Goal: Task Accomplishment & Management: Use online tool/utility

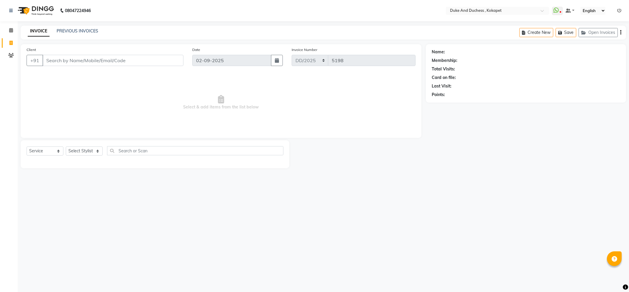
select select "service"
click at [71, 30] on link "PREVIOUS INVOICES" at bounding box center [78, 30] width 42 height 5
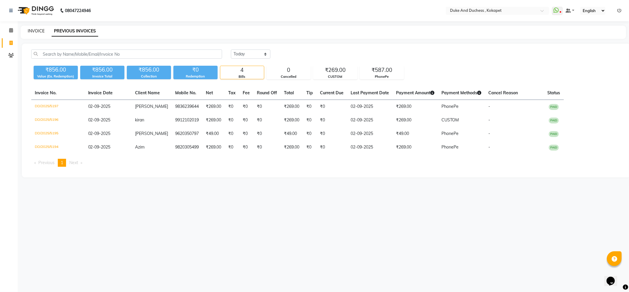
click at [38, 32] on link "INVOICE" at bounding box center [36, 30] width 17 height 5
select select "service"
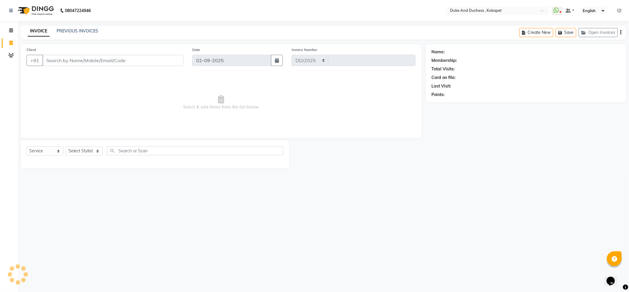
select select "5687"
type input "5198"
click at [78, 152] on select "Select Stylist Admin [PERSON_NAME] [PERSON_NAME] [PERSON_NAME] [PERSON_NAME] [P…" at bounding box center [84, 150] width 37 height 9
click at [66, 147] on select "Select Stylist Admin [PERSON_NAME] [PERSON_NAME] [PERSON_NAME] [PERSON_NAME] [P…" at bounding box center [84, 150] width 37 height 9
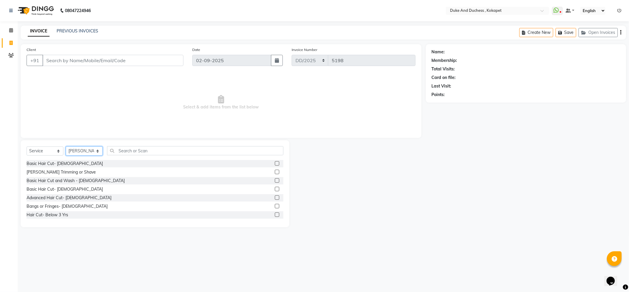
click at [80, 151] on select "Select Stylist Admin [PERSON_NAME] [PERSON_NAME] [PERSON_NAME] [PERSON_NAME] [P…" at bounding box center [84, 150] width 37 height 9
select select "75192"
click at [66, 147] on select "Select Stylist Admin [PERSON_NAME] [PERSON_NAME] [PERSON_NAME] [PERSON_NAME] [P…" at bounding box center [84, 150] width 37 height 9
click at [53, 164] on div "Basic Hair Cut- [DEMOGRAPHIC_DATA]" at bounding box center [65, 164] width 76 height 6
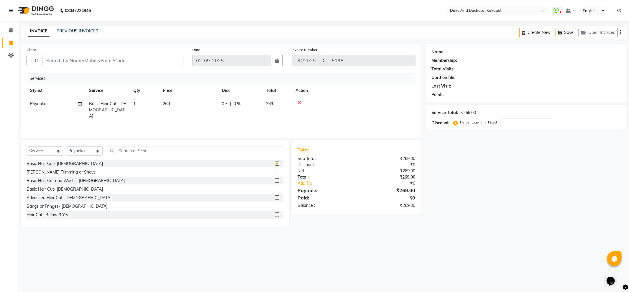
checkbox input "false"
click at [55, 173] on div "[PERSON_NAME] Trimming or Shave" at bounding box center [61, 172] width 69 height 6
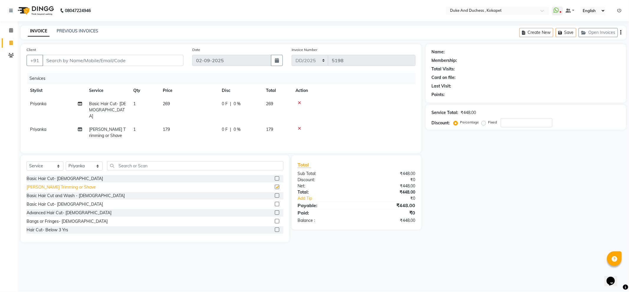
checkbox input "false"
drag, startPoint x: 299, startPoint y: 121, endPoint x: 250, endPoint y: 114, distance: 49.8
click at [298, 126] on icon at bounding box center [299, 128] width 3 height 4
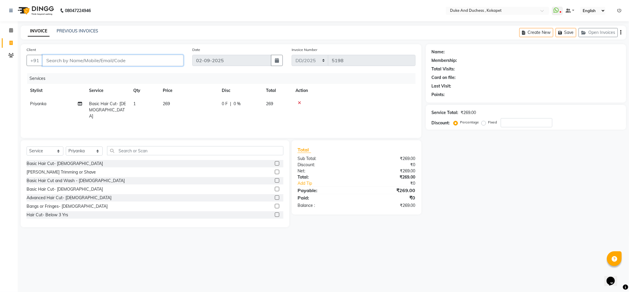
click at [111, 64] on input "Client" at bounding box center [112, 60] width 141 height 11
type input "7"
type input "0"
type input "7013444671"
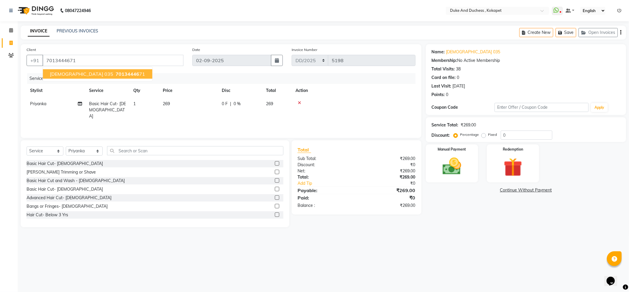
click at [116, 77] on span "70134446" at bounding box center [128, 74] width 24 height 6
click at [444, 156] on img at bounding box center [452, 166] width 32 height 22
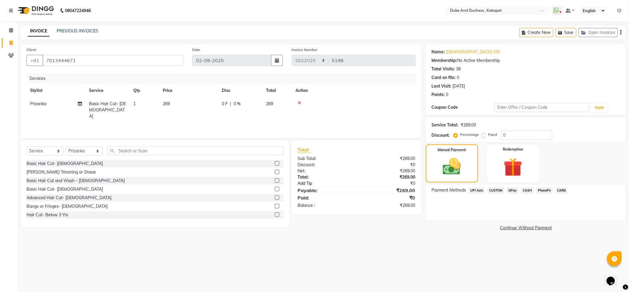
click at [302, 184] on link "Add Tip" at bounding box center [330, 183] width 74 height 6
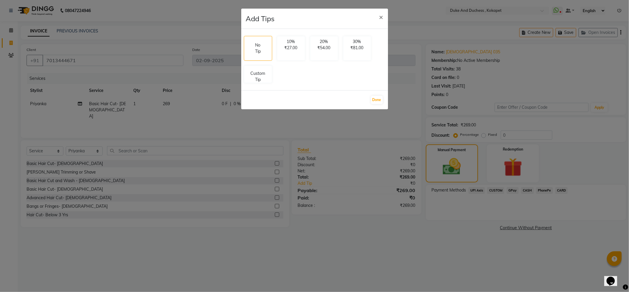
click at [238, 78] on ngb-modal-window "Add Tips × No Tip 10% ₹27.00 20% ₹54.00 30% ₹81.00 Custom Tip Done" at bounding box center [314, 146] width 629 height 292
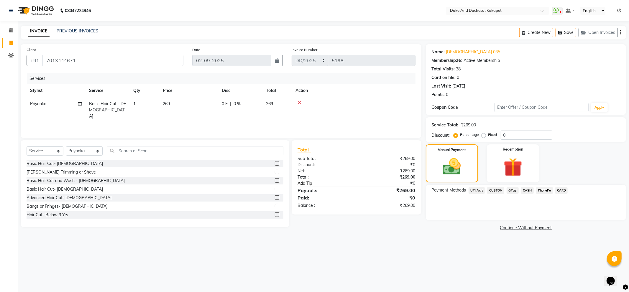
click at [310, 184] on link "Add Tip" at bounding box center [330, 183] width 74 height 6
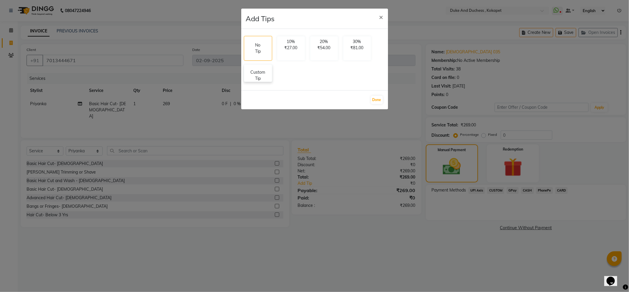
click at [245, 76] on div "Custom Tip" at bounding box center [258, 73] width 28 height 18
select select "75192"
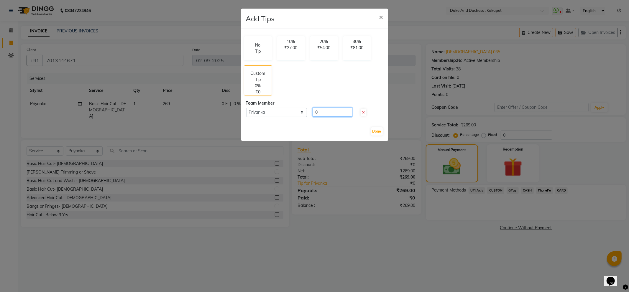
click at [337, 113] on input "0" at bounding box center [332, 112] width 40 height 9
type input "31"
click at [375, 129] on button "Done" at bounding box center [377, 131] width 12 height 8
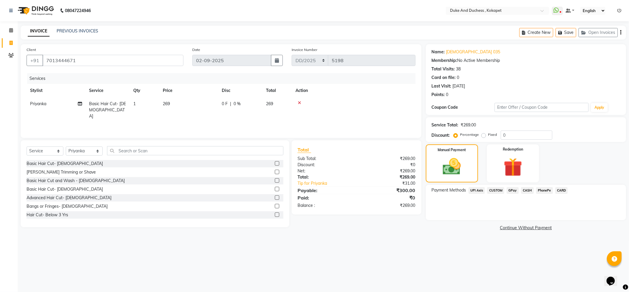
click at [543, 186] on div "Payment Methods UPI Axis CUSTOM GPay CASH PhonePe CARD" at bounding box center [526, 202] width 200 height 35
click at [543, 189] on span "PhonePe" at bounding box center [544, 190] width 17 height 7
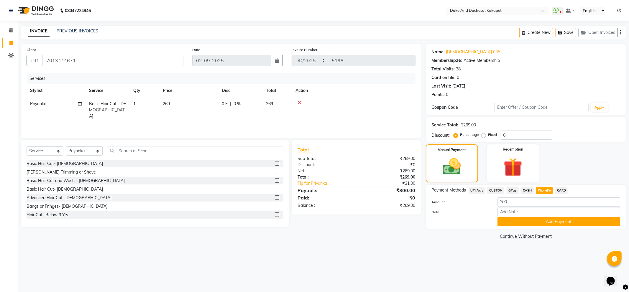
click at [54, 104] on td "Priyanka" at bounding box center [56, 110] width 59 height 26
select select "75192"
click at [52, 105] on select "Admin [PERSON_NAME] [PERSON_NAME] [PERSON_NAME] [PERSON_NAME] [PERSON_NAME] & D…" at bounding box center [56, 105] width 52 height 9
select select "38838"
click at [381, 116] on td at bounding box center [372, 109] width 86 height 25
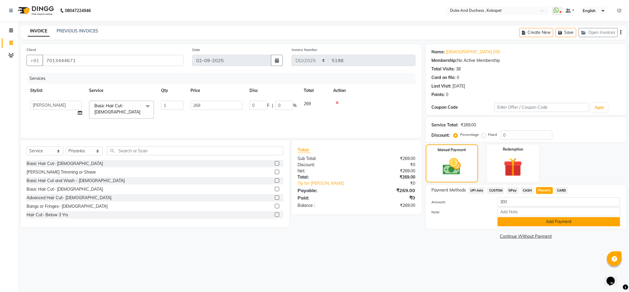
click at [519, 225] on button "Add Payment" at bounding box center [558, 221] width 123 height 9
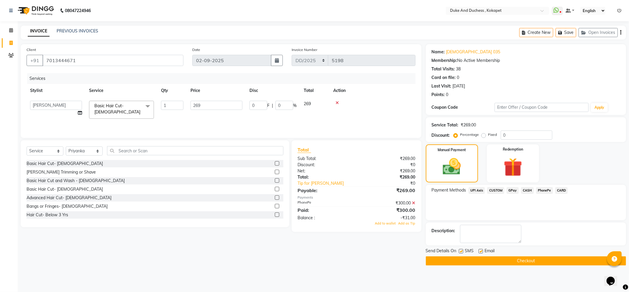
click at [516, 260] on button "Checkout" at bounding box center [526, 260] width 200 height 9
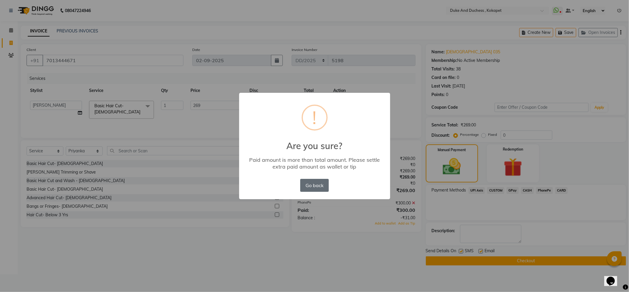
click at [314, 183] on button "Go back" at bounding box center [314, 185] width 28 height 13
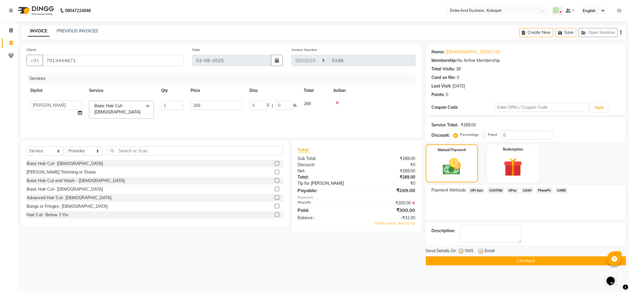
click at [324, 181] on link "Tip for [PERSON_NAME]" at bounding box center [330, 183] width 74 height 6
select select "38838"
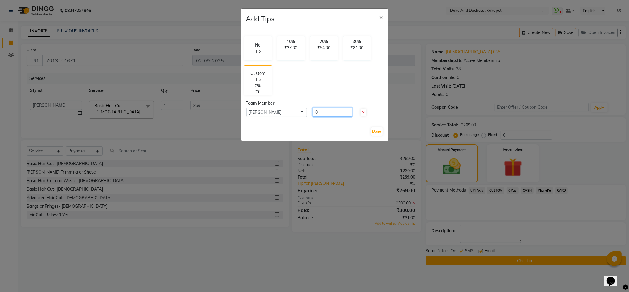
click at [326, 113] on input "0" at bounding box center [332, 112] width 40 height 9
click at [375, 133] on button "Done" at bounding box center [377, 131] width 12 height 8
type input "0"
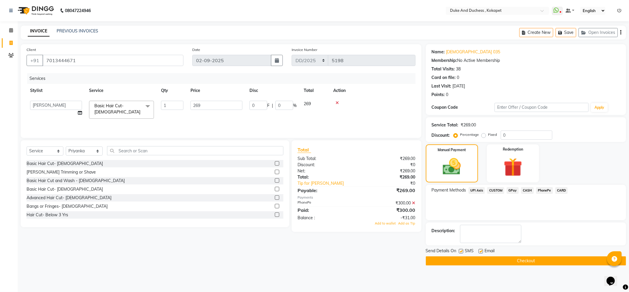
click at [414, 202] on icon at bounding box center [413, 203] width 3 height 4
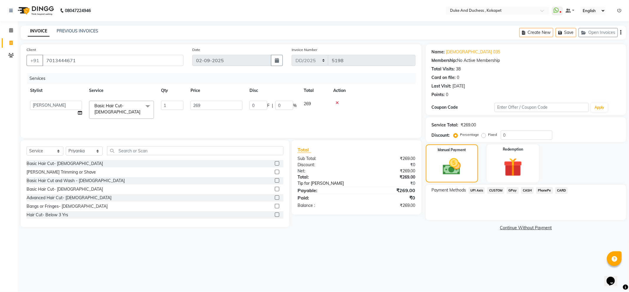
click at [342, 183] on link "Tip for [PERSON_NAME]" at bounding box center [330, 183] width 74 height 6
select select "38838"
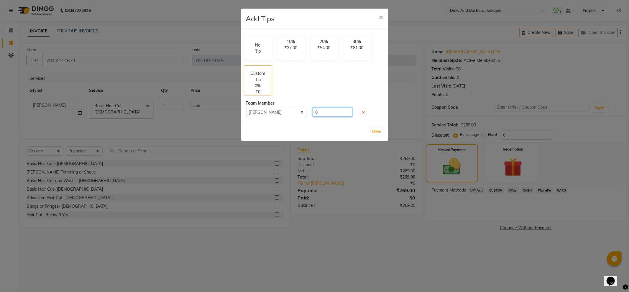
click at [342, 114] on input "0" at bounding box center [332, 112] width 40 height 9
type input "1"
type input "31"
click at [379, 133] on button "Done" at bounding box center [377, 131] width 12 height 8
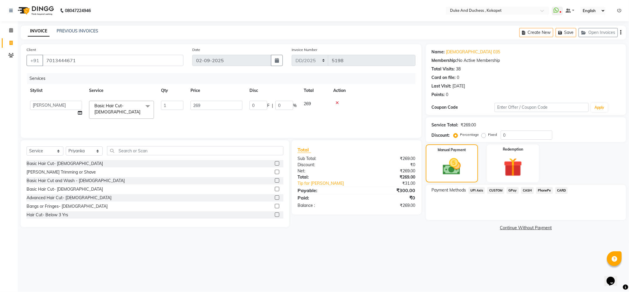
click at [542, 188] on span "PhonePe" at bounding box center [544, 190] width 17 height 7
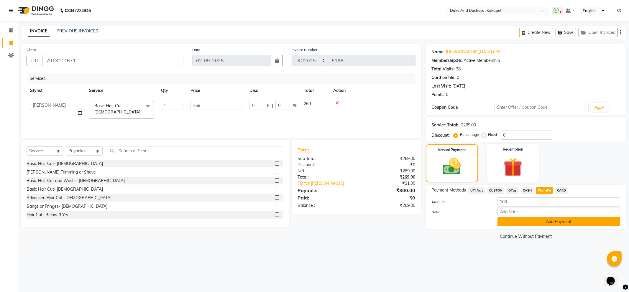
click at [531, 223] on button "Add Payment" at bounding box center [558, 221] width 123 height 9
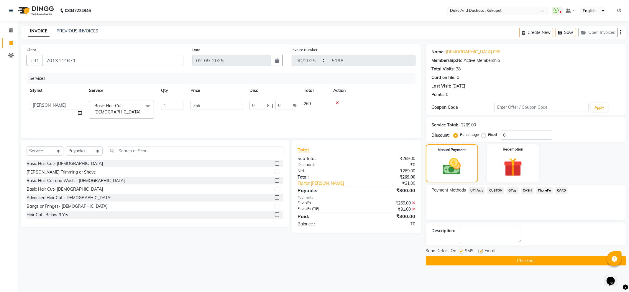
click at [520, 257] on button "Checkout" at bounding box center [526, 260] width 200 height 9
